Goal: Task Accomplishment & Management: Manage account settings

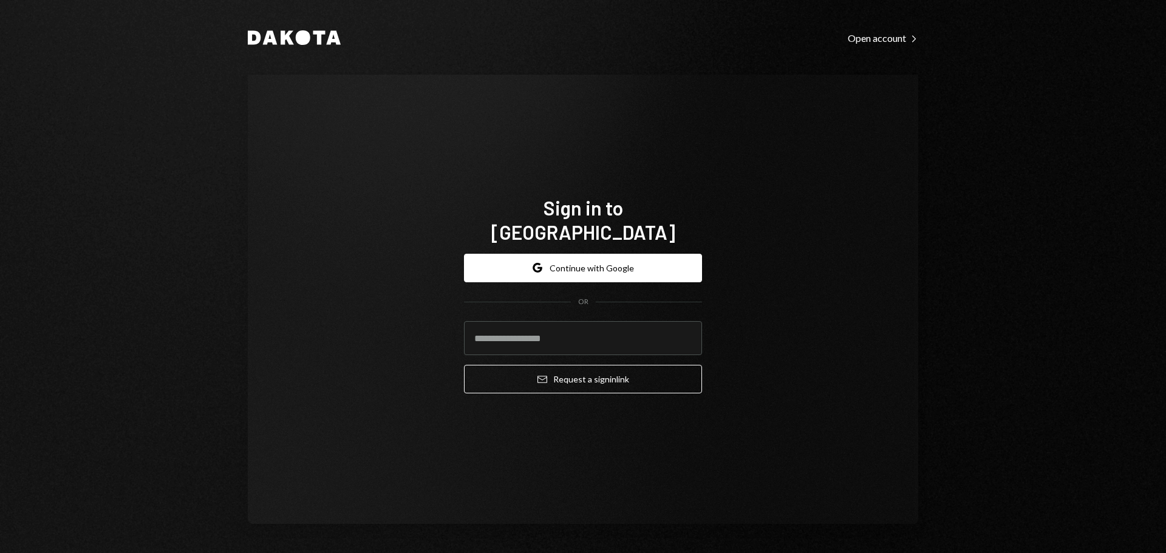
type input "**********"
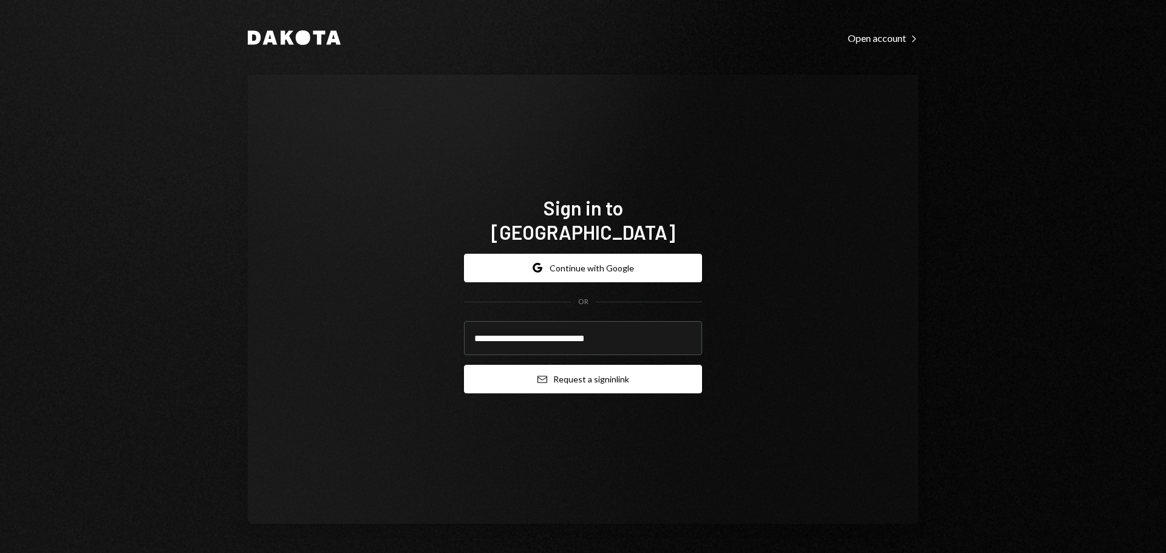
click at [503, 369] on button "Email Request a sign in link" at bounding box center [583, 379] width 238 height 29
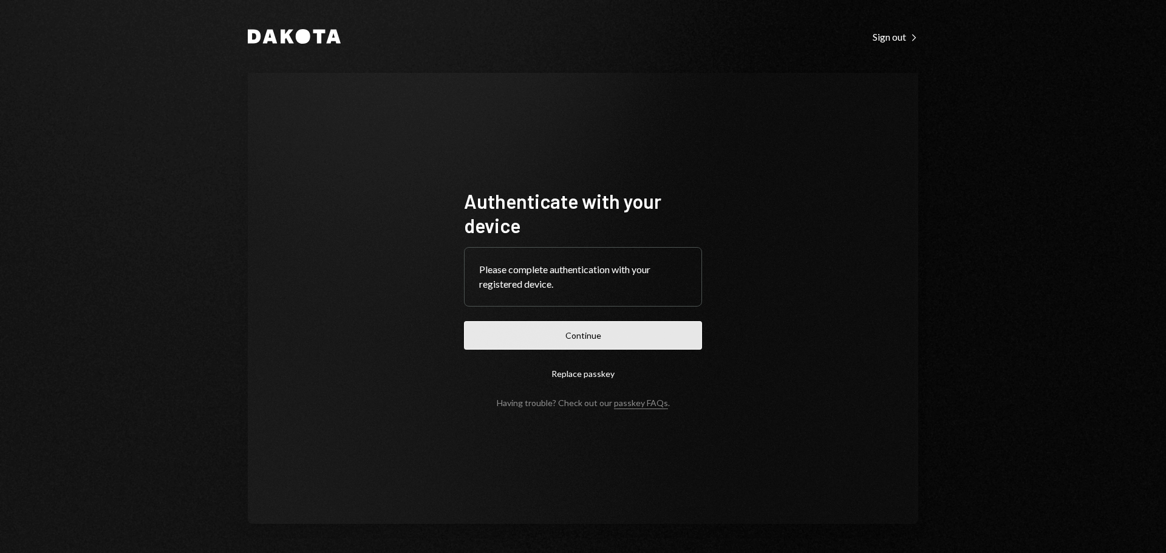
click at [510, 328] on button "Continue" at bounding box center [583, 335] width 238 height 29
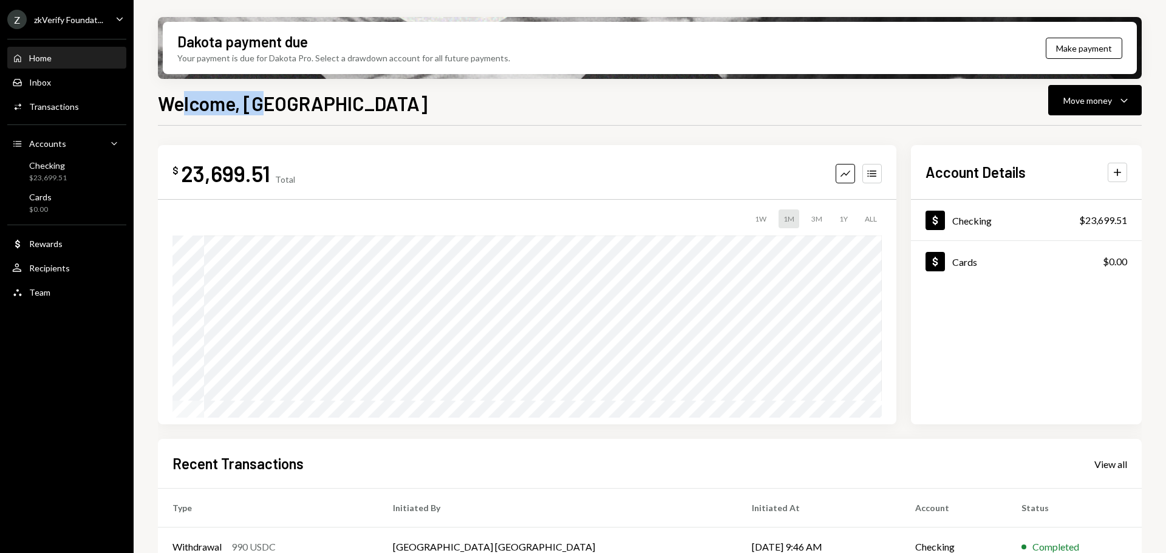
drag, startPoint x: 182, startPoint y: 109, endPoint x: 279, endPoint y: 110, distance: 96.5
click at [279, 110] on h1 "Welcome, [GEOGRAPHIC_DATA]" at bounding box center [293, 103] width 270 height 24
click at [228, 107] on h1 "Welcome, [GEOGRAPHIC_DATA]" at bounding box center [293, 103] width 270 height 24
click at [54, 178] on div "$23,699.51" at bounding box center [48, 178] width 38 height 10
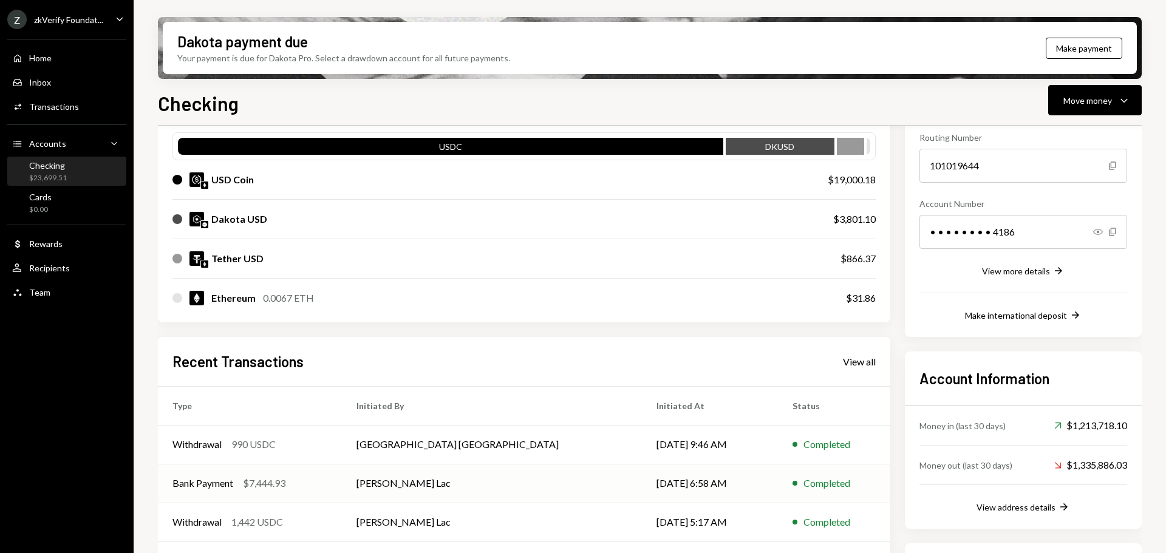
scroll to position [121, 0]
drag, startPoint x: 221, startPoint y: 180, endPoint x: 871, endPoint y: 185, distance: 649.6
click at [871, 185] on div "USD Coin $19,000.18" at bounding box center [523, 179] width 703 height 39
click at [844, 181] on div "$19,000.18" at bounding box center [851, 179] width 48 height 15
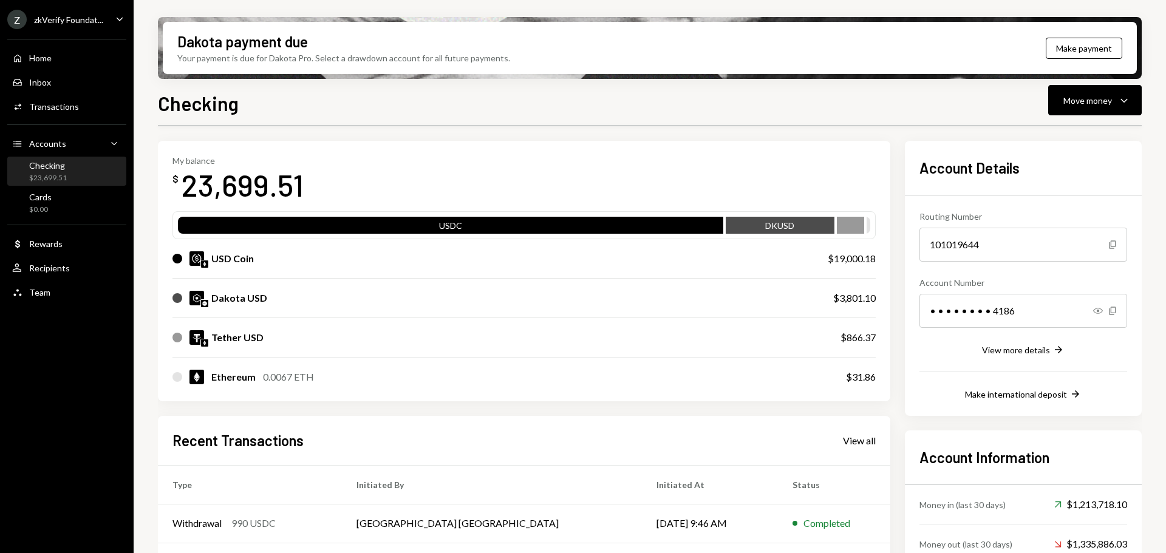
scroll to position [61, 0]
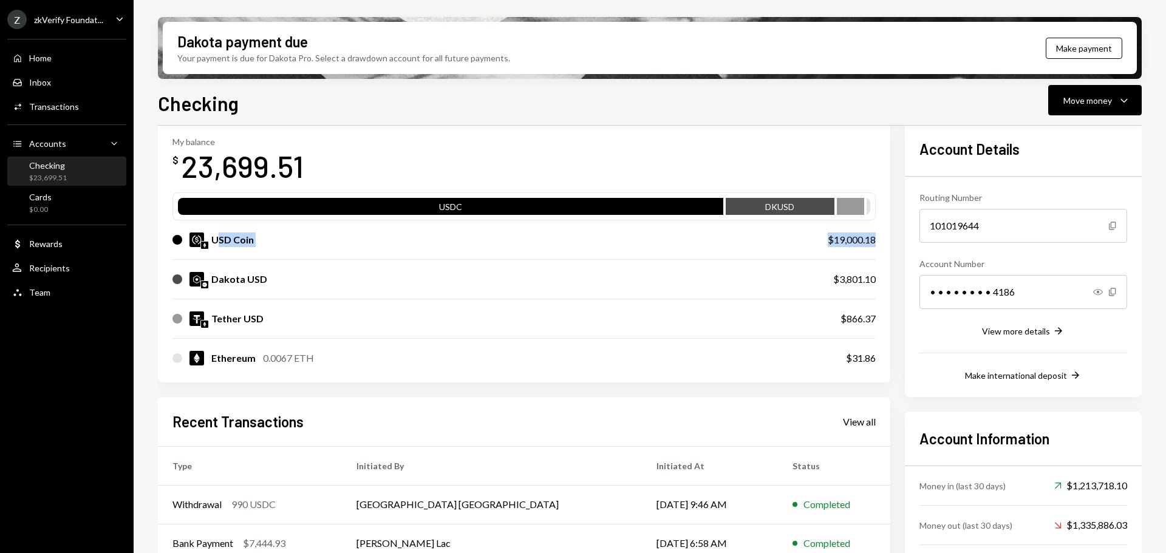
drag, startPoint x: 217, startPoint y: 238, endPoint x: 882, endPoint y: 236, distance: 665.4
click at [882, 236] on div "My balance $ 23,699.51 USDC DKUSD USD Coin $19,000.18 Dakota USD $3,801.10 Teth…" at bounding box center [524, 252] width 732 height 260
